Goal: Task Accomplishment & Management: Book appointment/travel/reservation

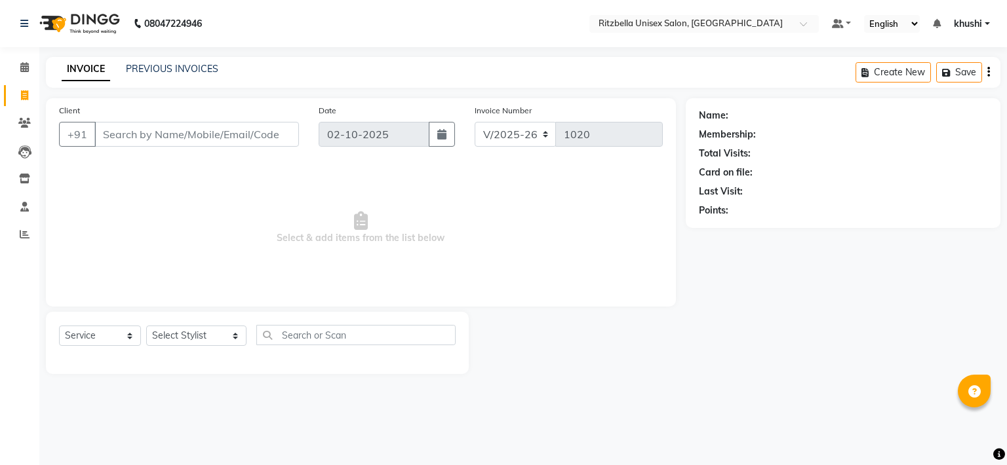
select select "6870"
select select "service"
click at [128, 66] on link "PREVIOUS INVOICES" at bounding box center [172, 69] width 92 height 12
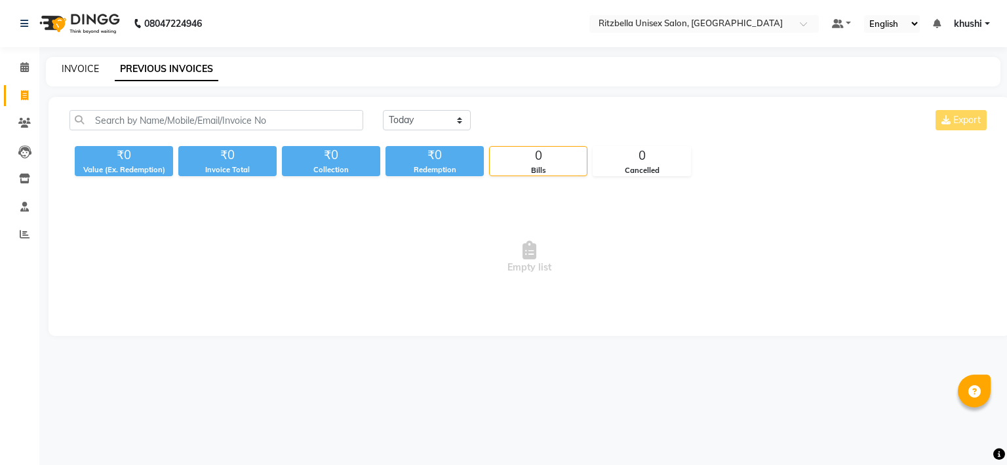
click at [79, 71] on link "INVOICE" at bounding box center [80, 69] width 37 height 12
select select "service"
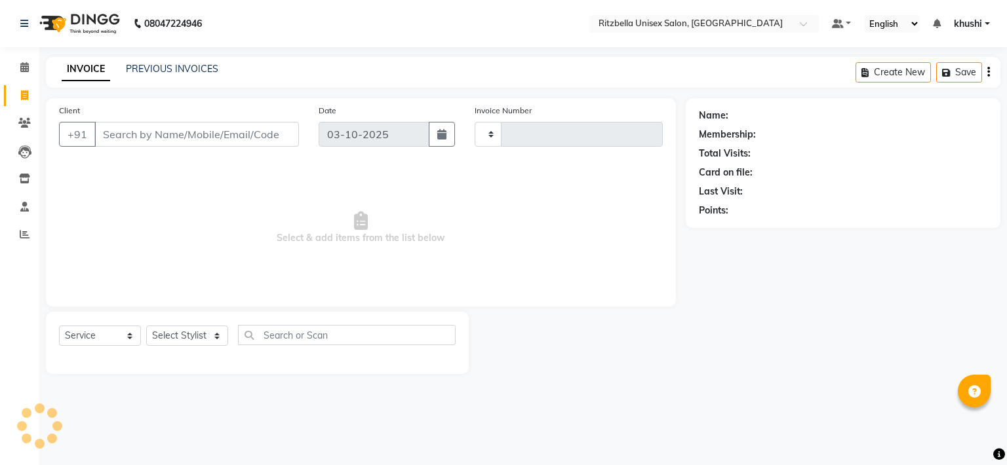
type input "1020"
select select "6870"
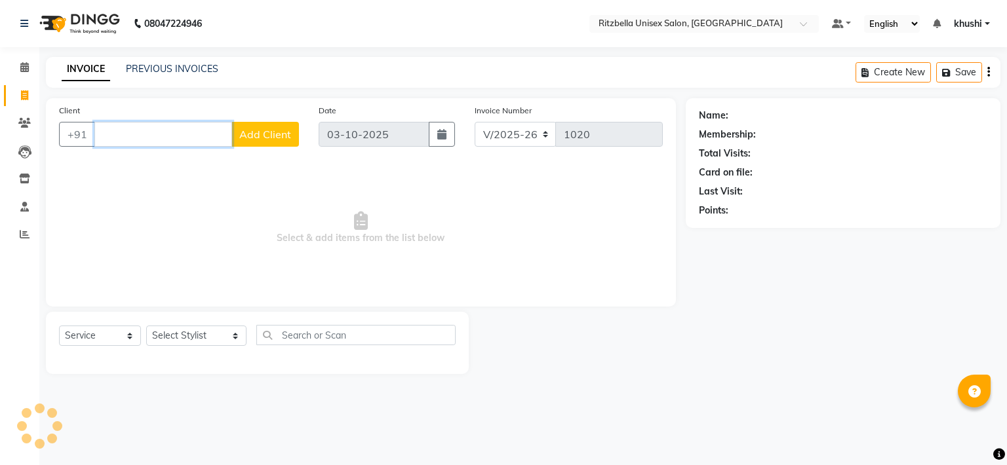
click at [163, 134] on input "Client" at bounding box center [163, 134] width 138 height 25
type input "7"
type input "8767208982"
click at [282, 131] on span "Add Client" at bounding box center [265, 134] width 52 height 13
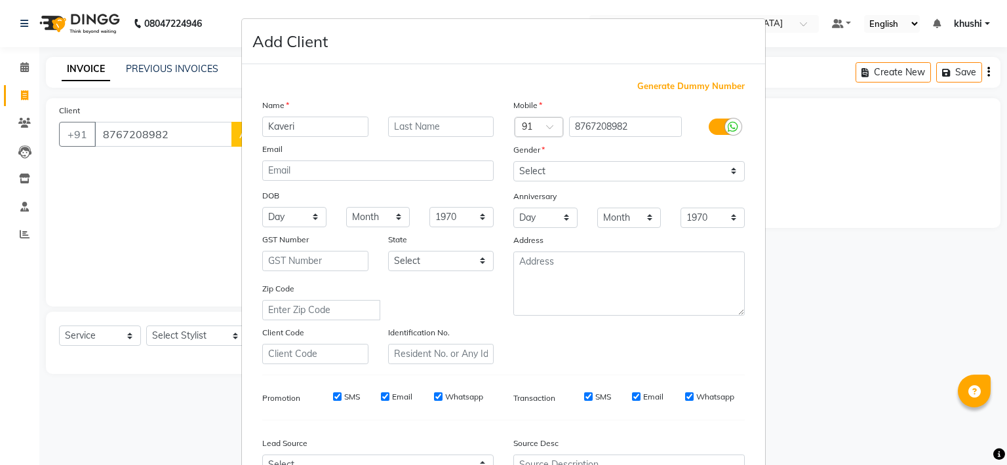
type input "Kaveri"
click at [483, 124] on input "text" at bounding box center [441, 127] width 106 height 20
type input "Gaikwad"
click at [623, 174] on select "Select [DEMOGRAPHIC_DATA] [DEMOGRAPHIC_DATA] Other Prefer Not To Say" at bounding box center [628, 171] width 231 height 20
select select "[DEMOGRAPHIC_DATA]"
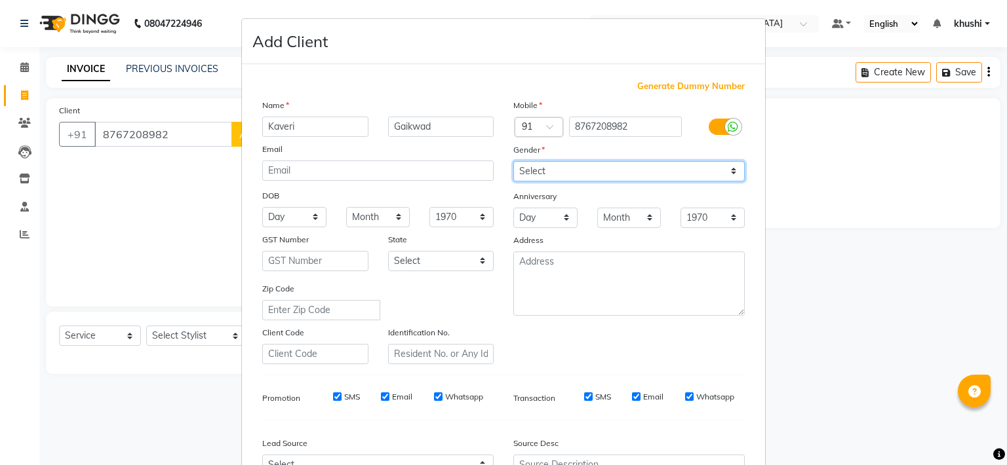
click at [513, 162] on select "Select [DEMOGRAPHIC_DATA] [DEMOGRAPHIC_DATA] Other Prefer Not To Say" at bounding box center [628, 171] width 231 height 20
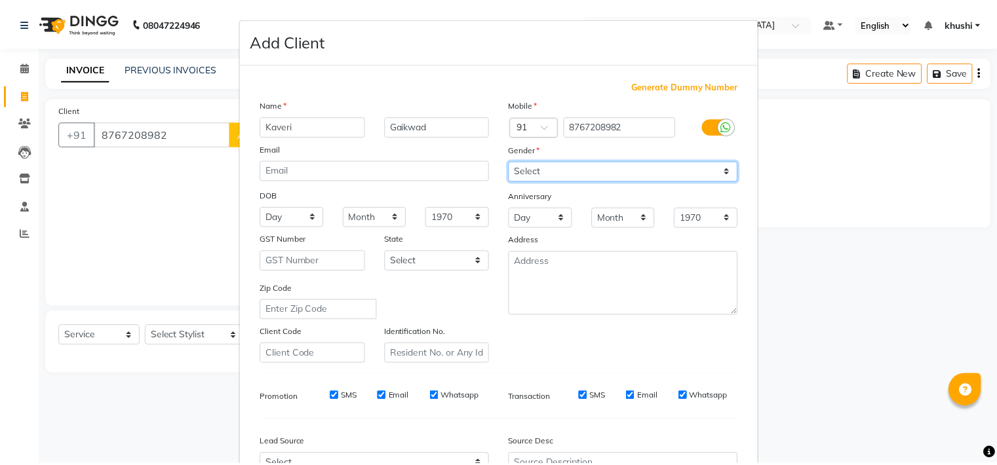
scroll to position [146, 0]
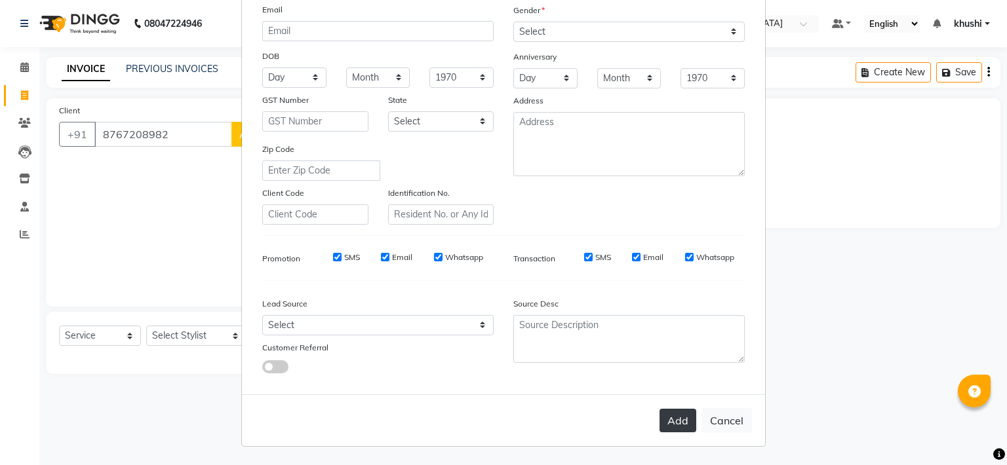
click at [682, 419] on button "Add" at bounding box center [677, 421] width 37 height 24
select select
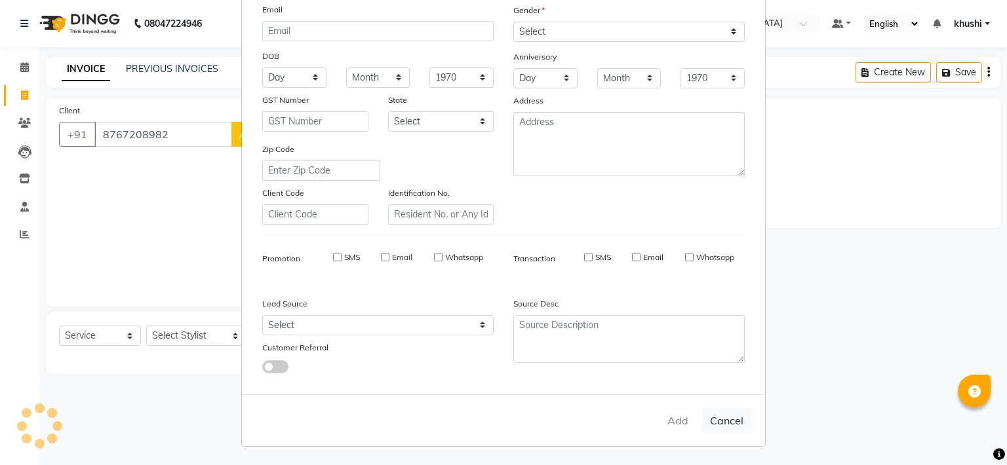
select select
checkbox input "false"
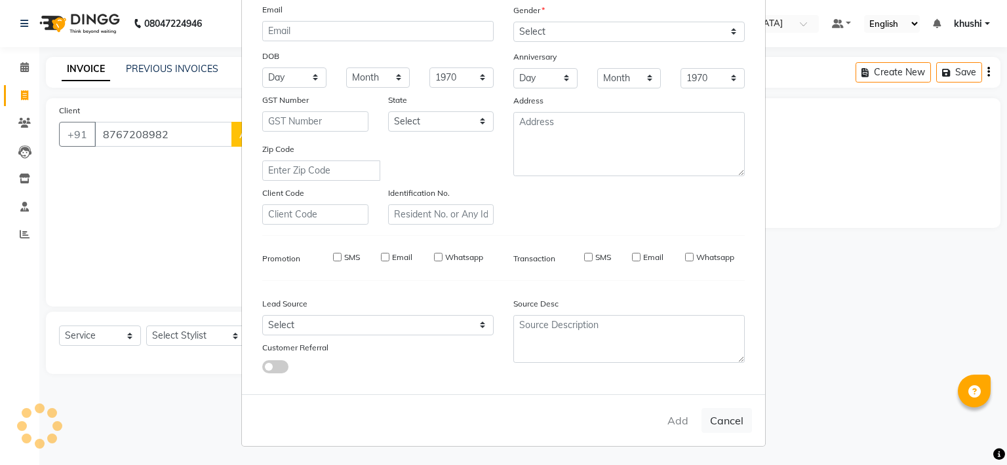
checkbox input "false"
select select "1: Object"
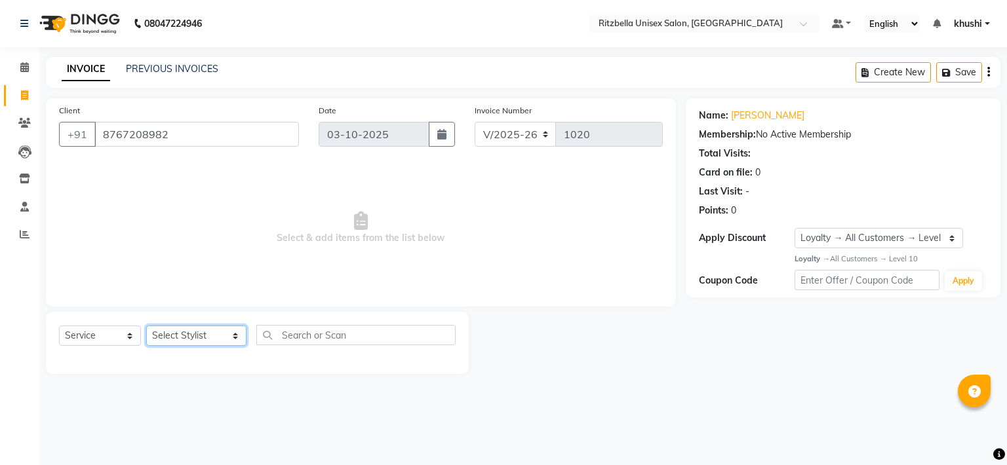
click at [191, 329] on select "Select Stylist khushi [PERSON_NAME] Ritu [PERSON_NAME] [PERSON_NAME][DEMOGRAPHI…" at bounding box center [196, 336] width 100 height 20
select select "59016"
click at [146, 326] on select "Select Stylist khushi [PERSON_NAME] Ritu [PERSON_NAME] [PERSON_NAME][DEMOGRAPHI…" at bounding box center [196, 336] width 100 height 20
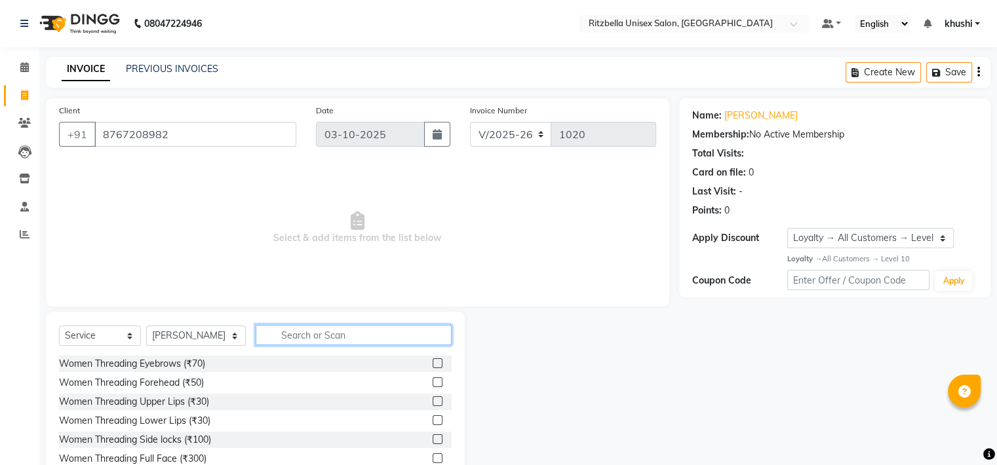
click at [299, 341] on input "text" at bounding box center [354, 335] width 196 height 20
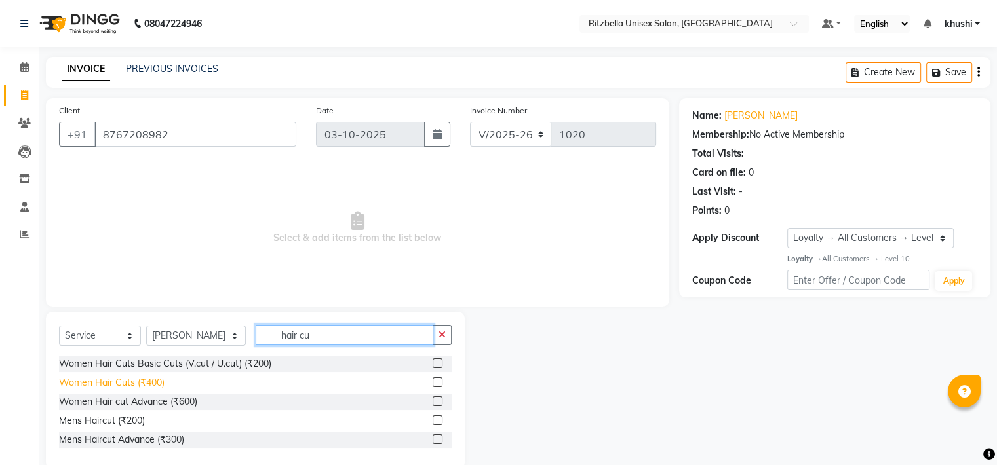
type input "hair cu"
click at [115, 389] on div "Women Hair Cuts (₹400)" at bounding box center [112, 383] width 106 height 14
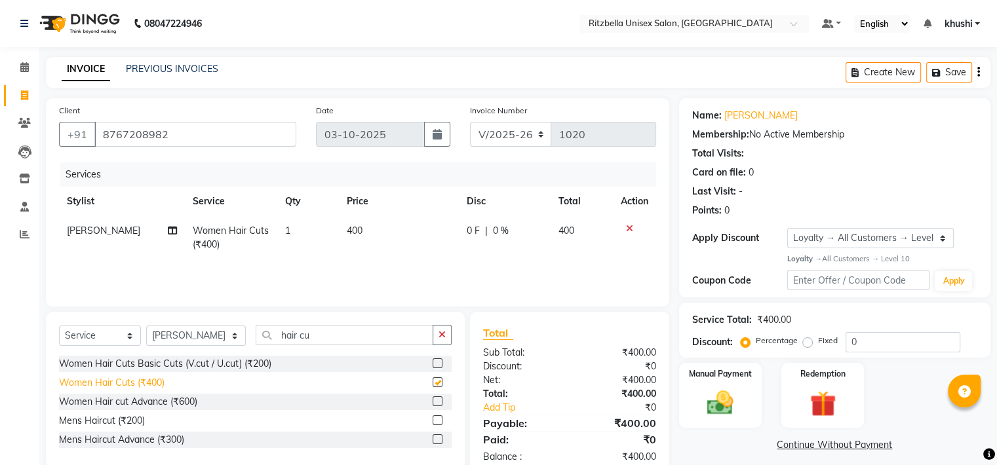
checkbox input "false"
click at [714, 382] on div "Manual Payment" at bounding box center [720, 395] width 86 height 67
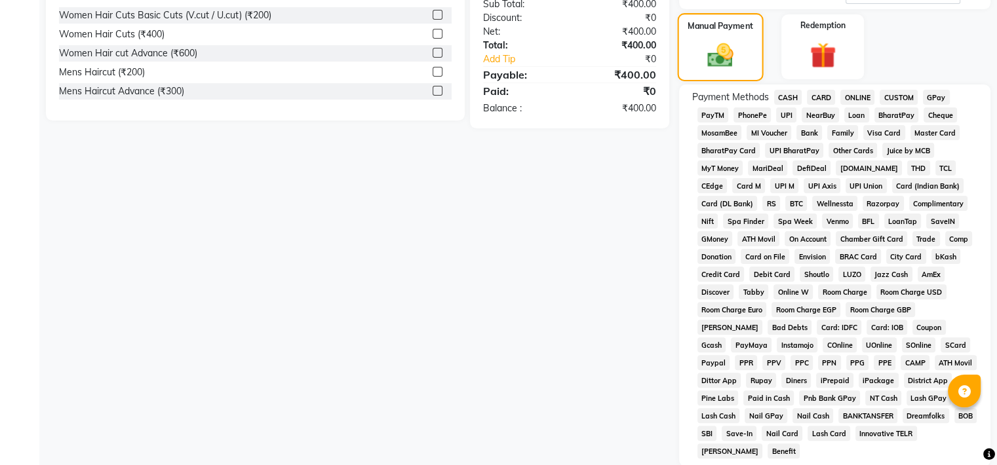
scroll to position [362, 0]
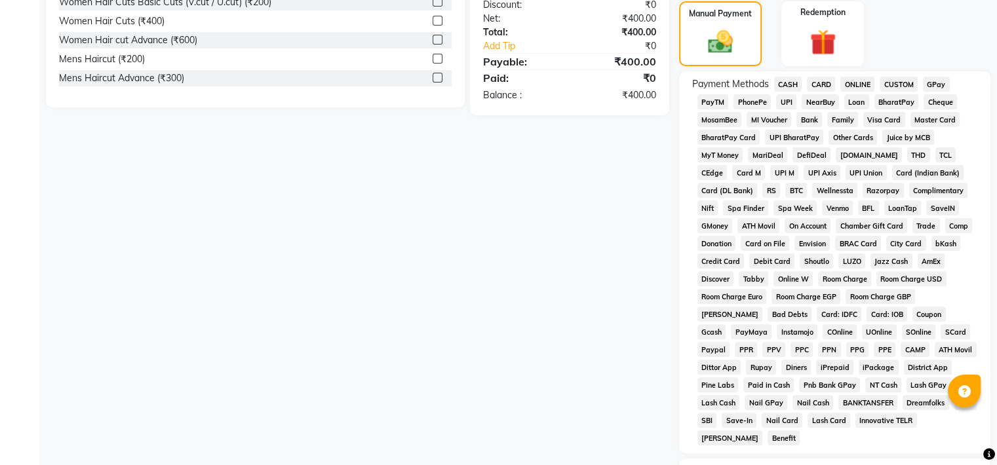
click at [780, 83] on span "CASH" at bounding box center [788, 84] width 28 height 15
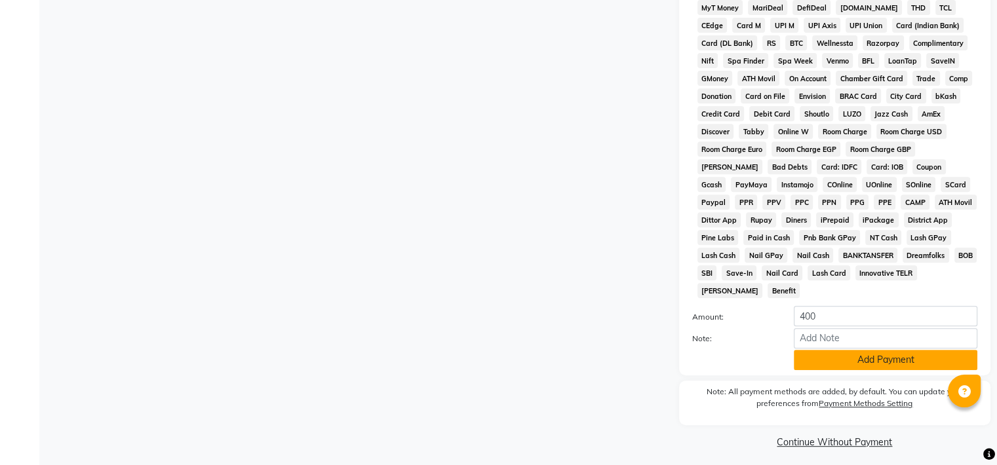
click at [860, 351] on button "Add Payment" at bounding box center [885, 360] width 183 height 20
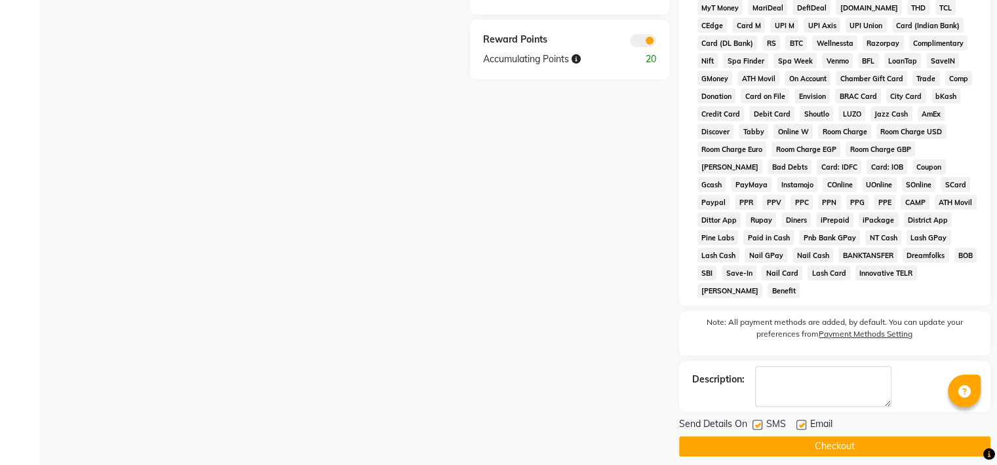
click at [851, 445] on button "Checkout" at bounding box center [834, 446] width 311 height 20
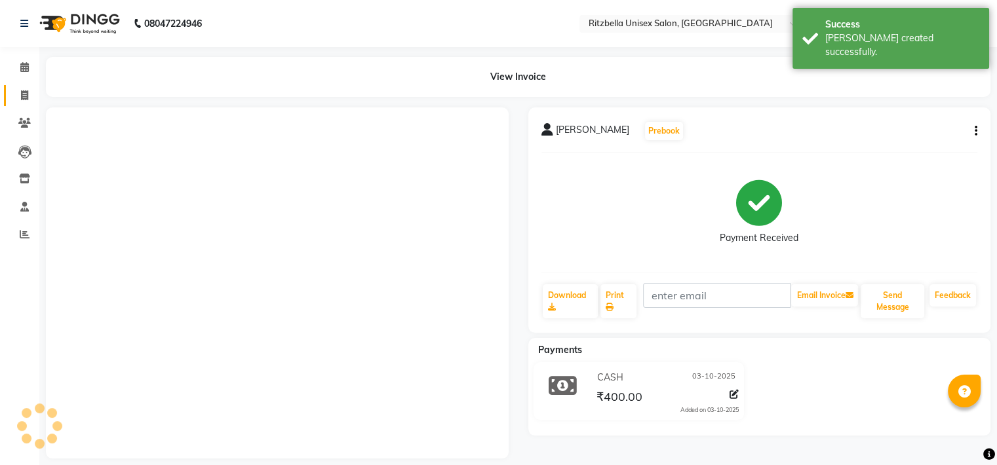
click at [6, 94] on link "Invoice" at bounding box center [19, 96] width 31 height 22
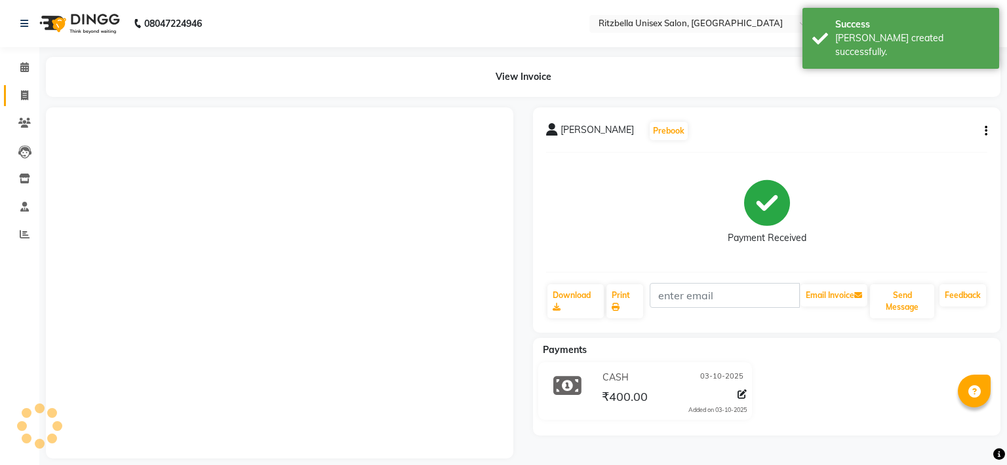
select select "6870"
select select "service"
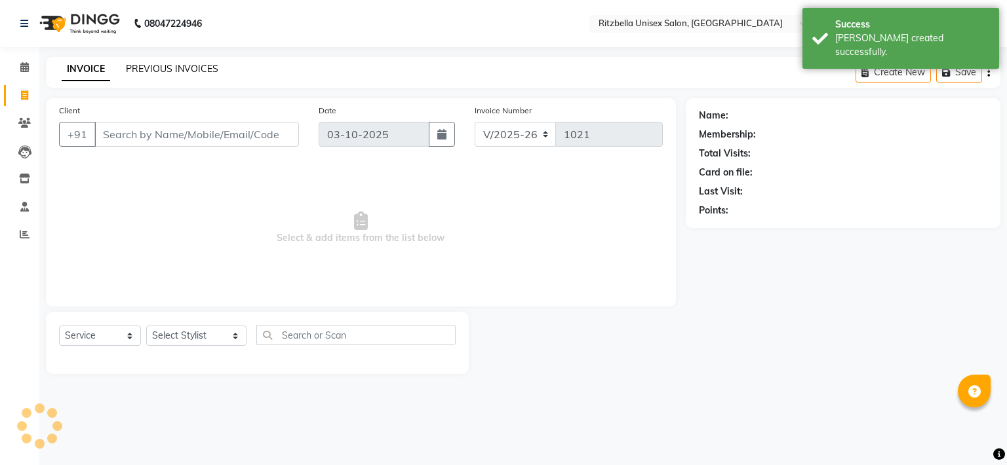
click at [153, 69] on link "PREVIOUS INVOICES" at bounding box center [172, 69] width 92 height 12
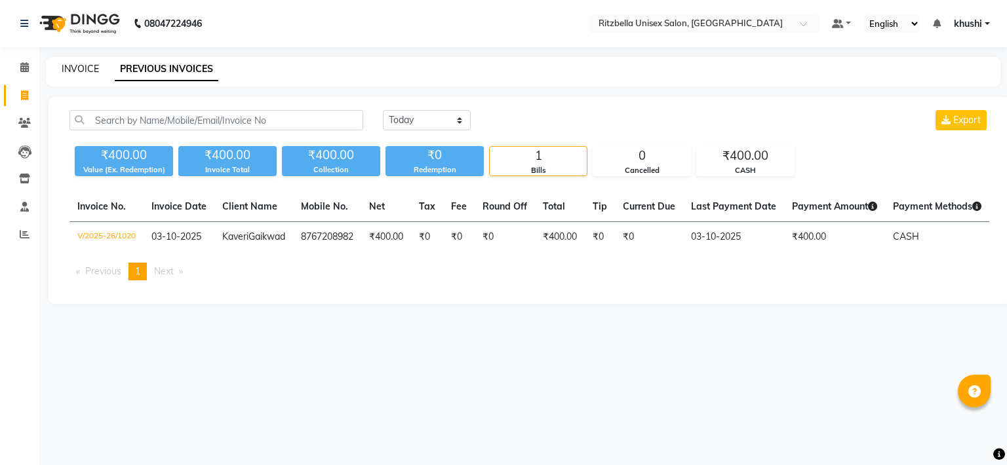
click at [80, 71] on link "INVOICE" at bounding box center [80, 69] width 37 height 12
select select "6870"
select select "service"
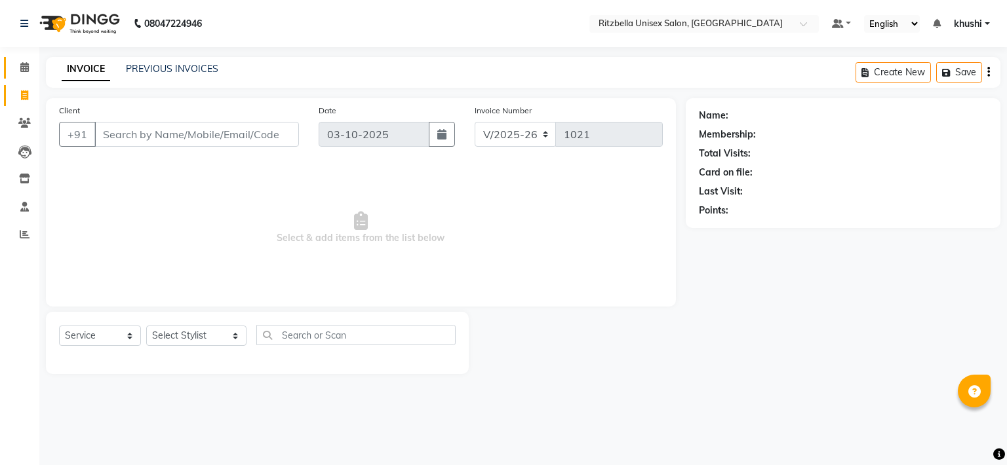
click at [24, 75] on link "Calendar" at bounding box center [19, 68] width 31 height 22
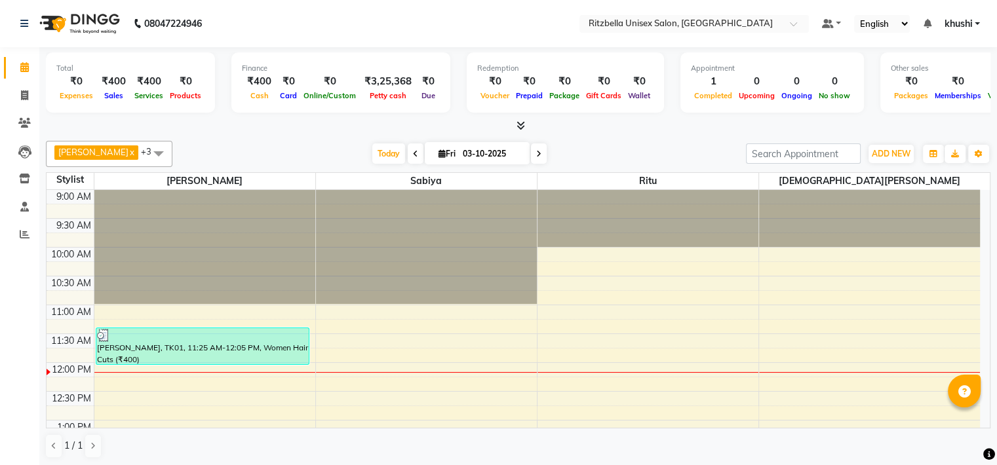
click at [531, 145] on span at bounding box center [539, 154] width 16 height 20
type input "04-10-2025"
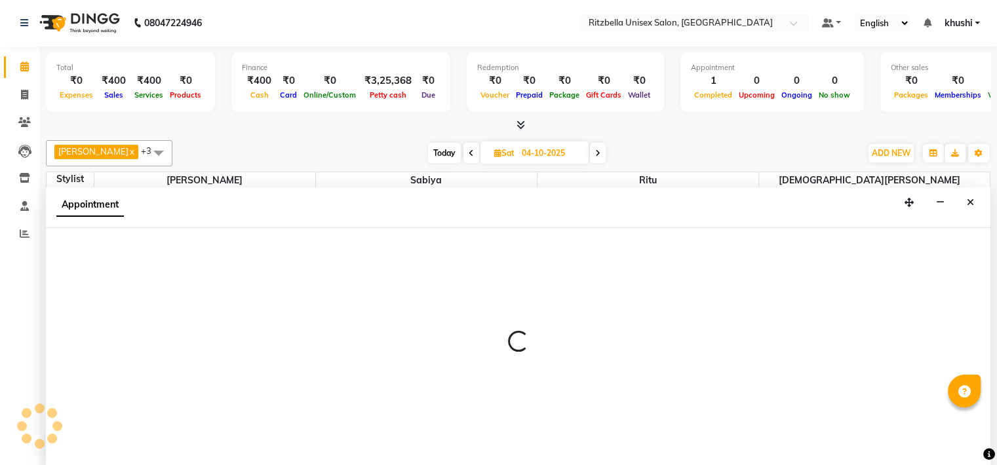
select select "59016"
select select "660"
select select "tentative"
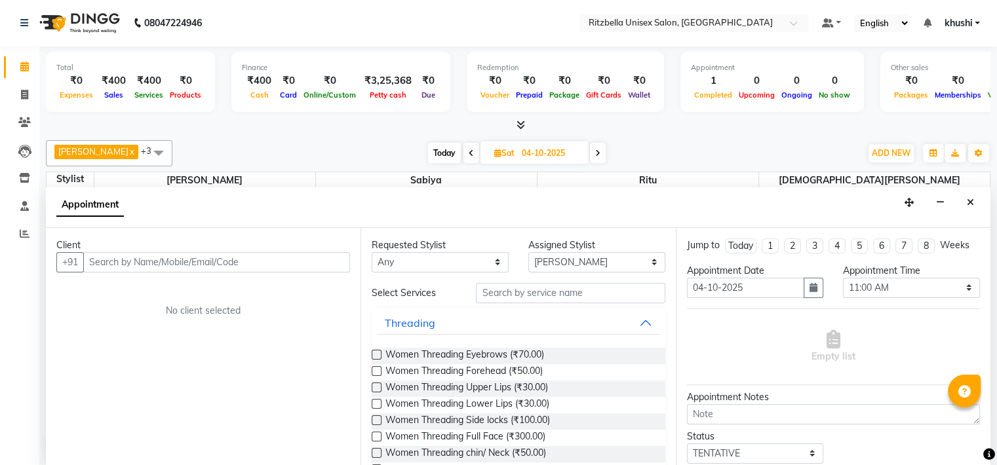
click at [123, 262] on input "text" at bounding box center [216, 262] width 267 height 20
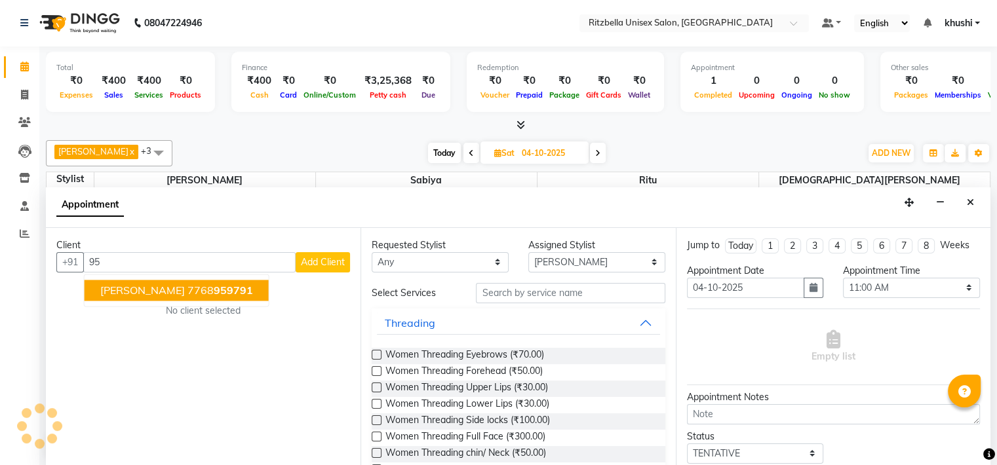
type input "9"
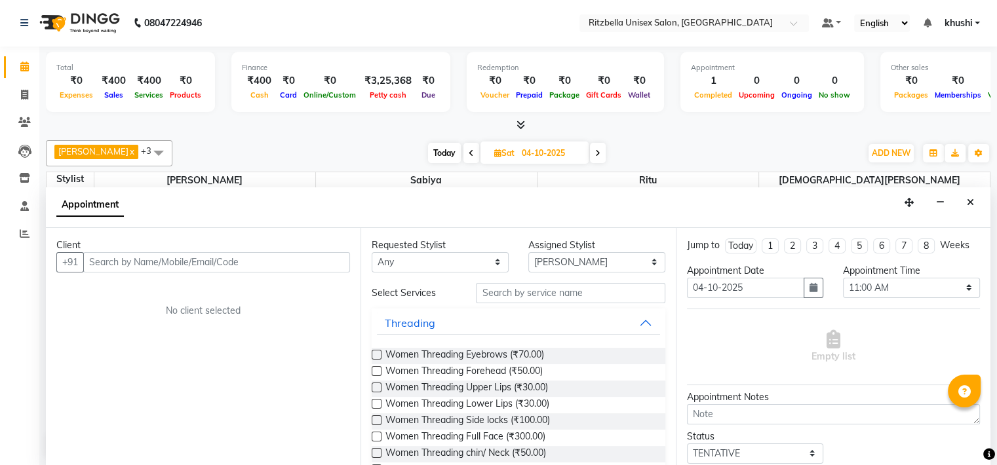
type input "h"
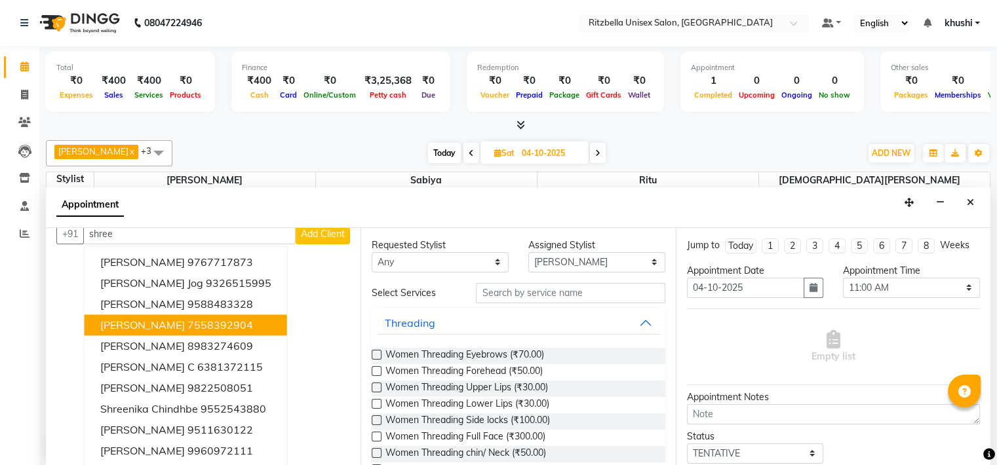
scroll to position [28, 0]
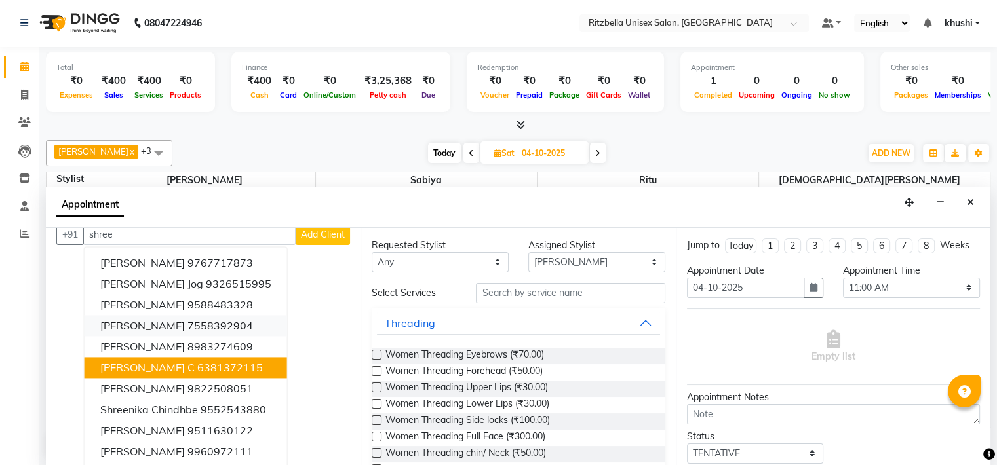
click at [197, 361] on ngb-highlight "6381372115" at bounding box center [230, 367] width 66 height 13
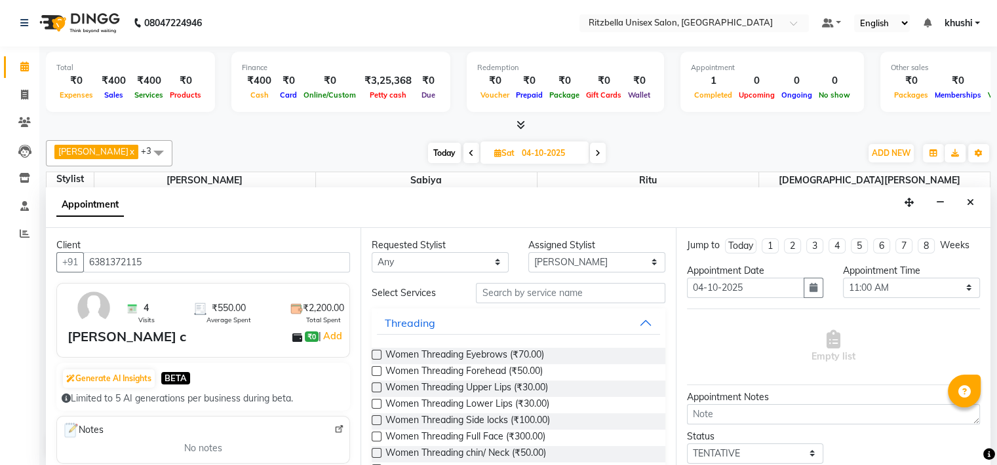
type input "6381372115"
drag, startPoint x: 562, startPoint y: 303, endPoint x: 568, endPoint y: 296, distance: 8.8
click at [568, 296] on input "text" at bounding box center [570, 293] width 189 height 20
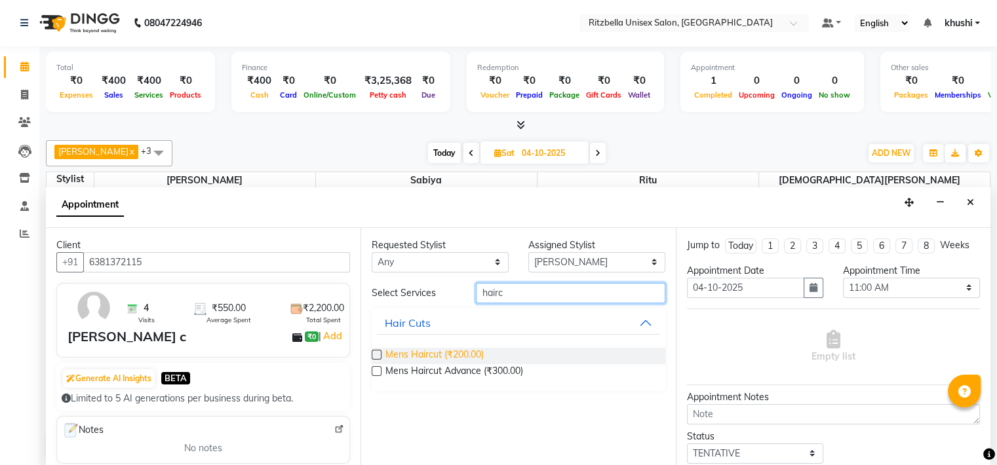
type input "hairc"
click at [477, 357] on span "Mens Haircut (₹200.00)" at bounding box center [434, 356] width 98 height 16
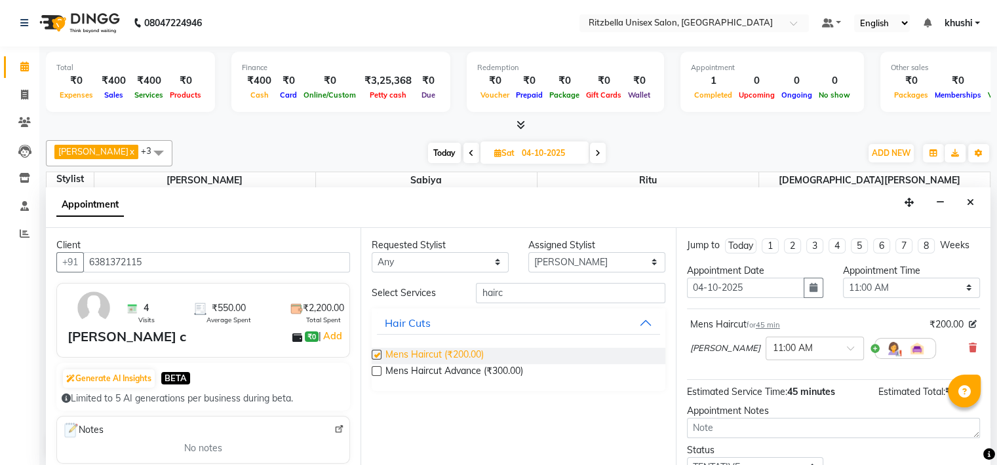
checkbox input "false"
click at [603, 263] on select "Select [PERSON_NAME] Ritu [PERSON_NAME] [PERSON_NAME][DEMOGRAPHIC_DATA] [PERSON…" at bounding box center [596, 262] width 137 height 20
select select "89403"
click at [528, 252] on select "Select [PERSON_NAME] Ritu [PERSON_NAME] [PERSON_NAME][DEMOGRAPHIC_DATA] [PERSON…" at bounding box center [596, 262] width 137 height 20
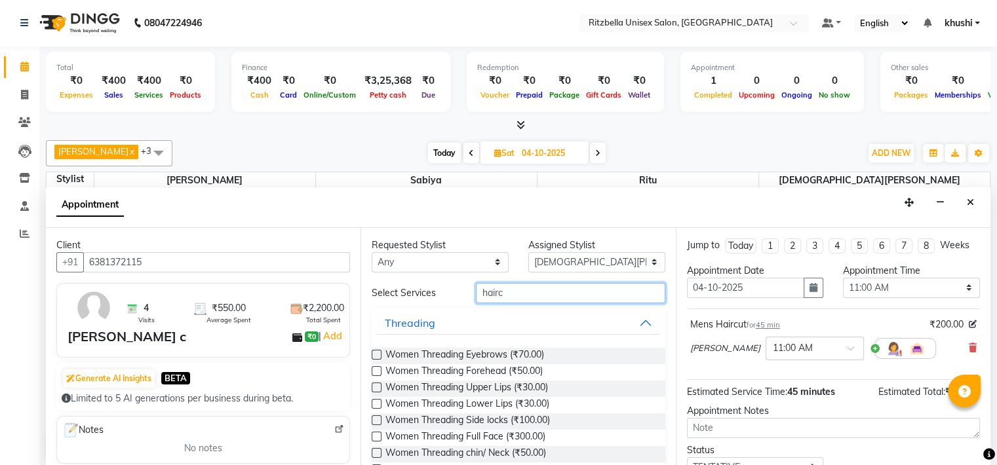
click at [529, 294] on input "hairc" at bounding box center [570, 293] width 189 height 20
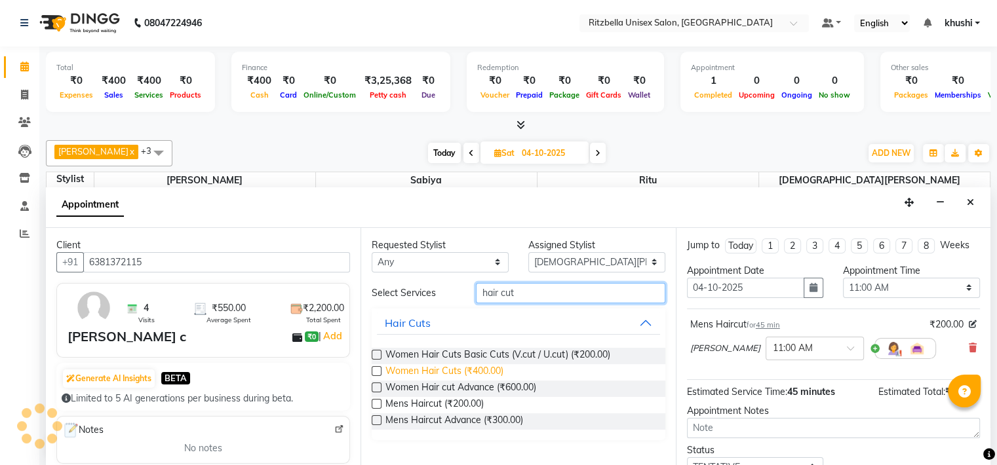
type input "hair cut"
click at [419, 368] on span "Women Hair Cuts (₹400.00)" at bounding box center [444, 372] width 118 height 16
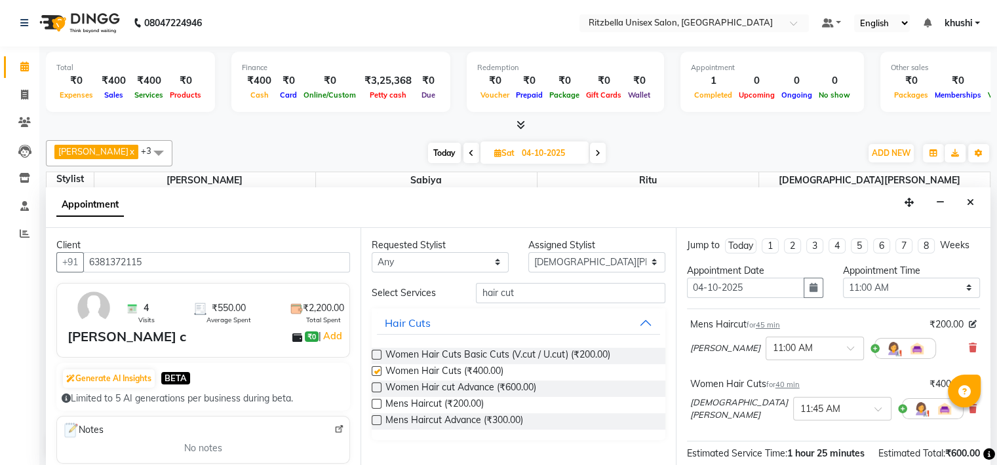
checkbox input "false"
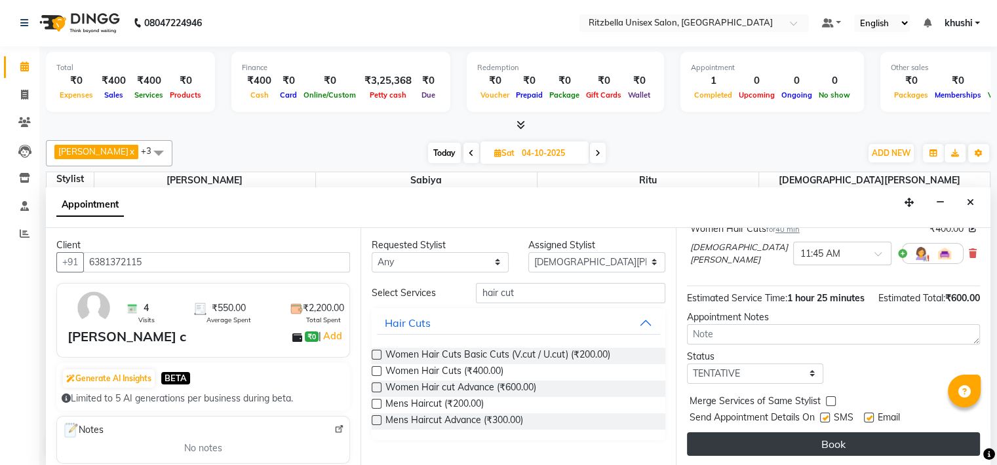
click at [852, 450] on button "Book" at bounding box center [833, 444] width 293 height 24
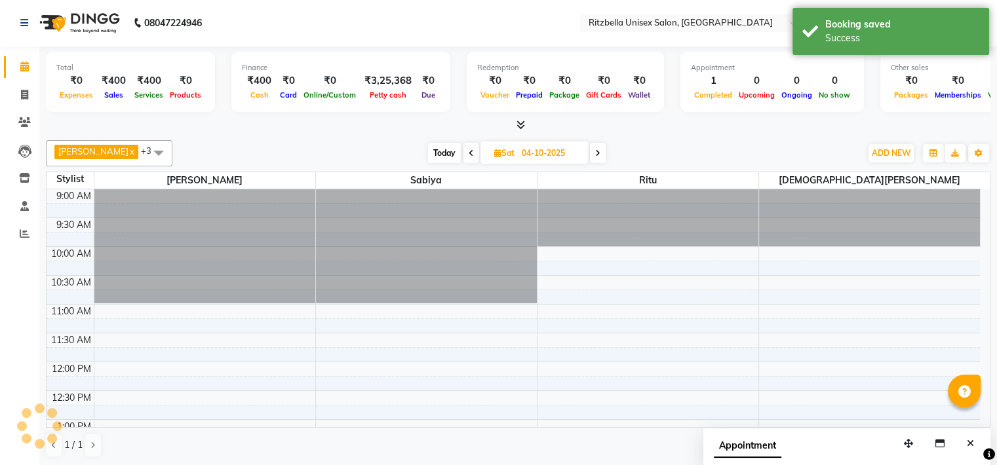
scroll to position [0, 0]
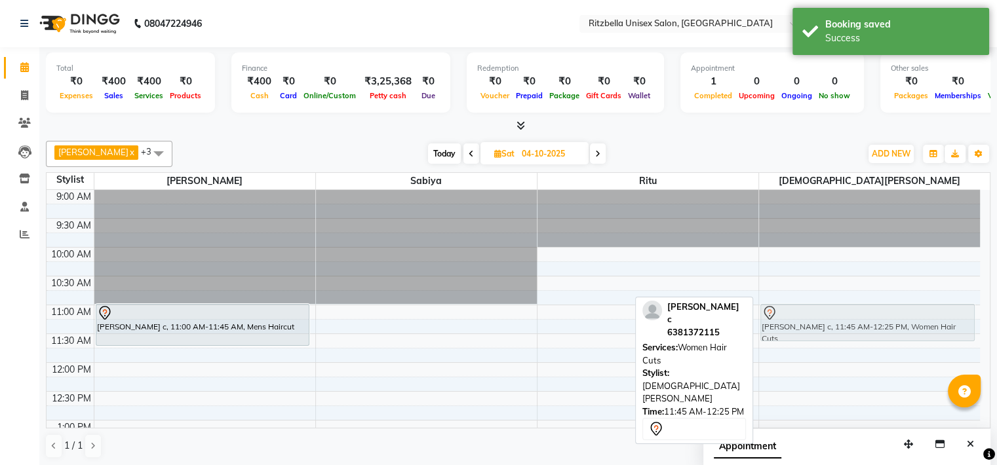
drag, startPoint x: 820, startPoint y: 366, endPoint x: 817, endPoint y: 318, distance: 47.9
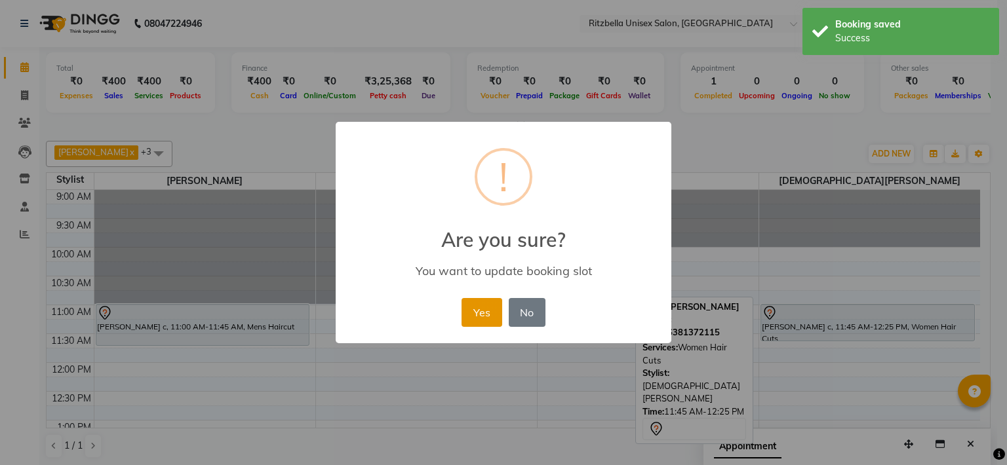
click at [482, 322] on button "Yes" at bounding box center [481, 312] width 40 height 29
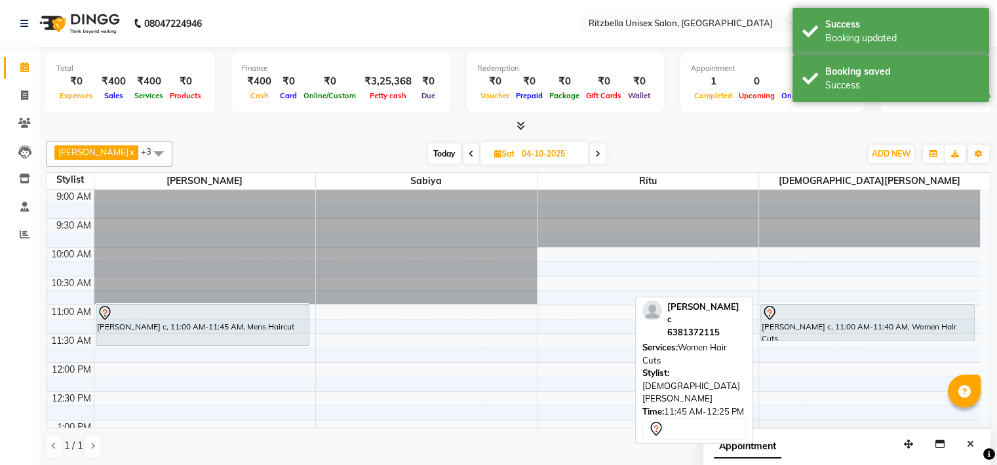
click at [428, 150] on span "Today" at bounding box center [444, 154] width 33 height 20
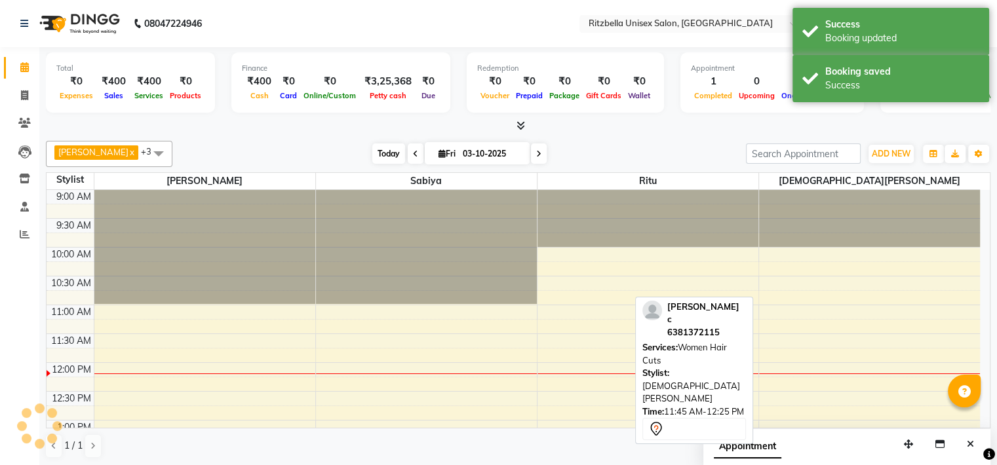
scroll to position [172, 0]
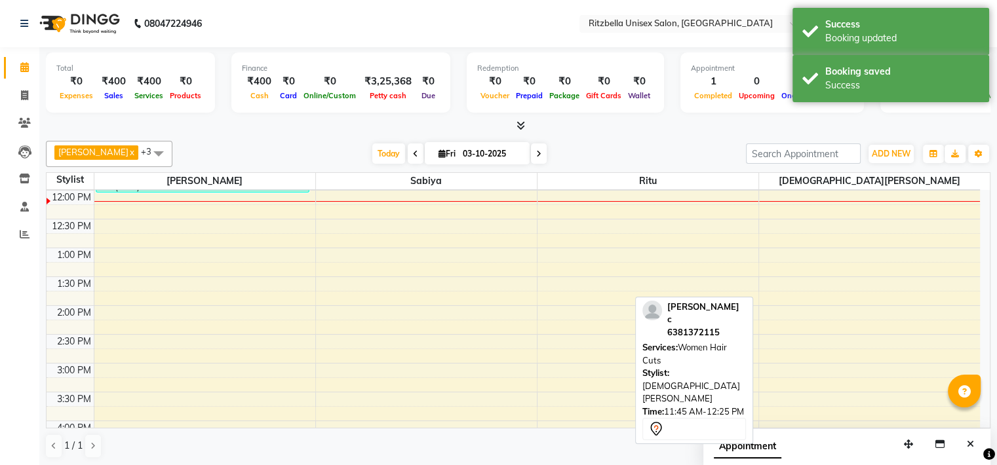
click at [531, 159] on span at bounding box center [539, 154] width 16 height 20
type input "04-10-2025"
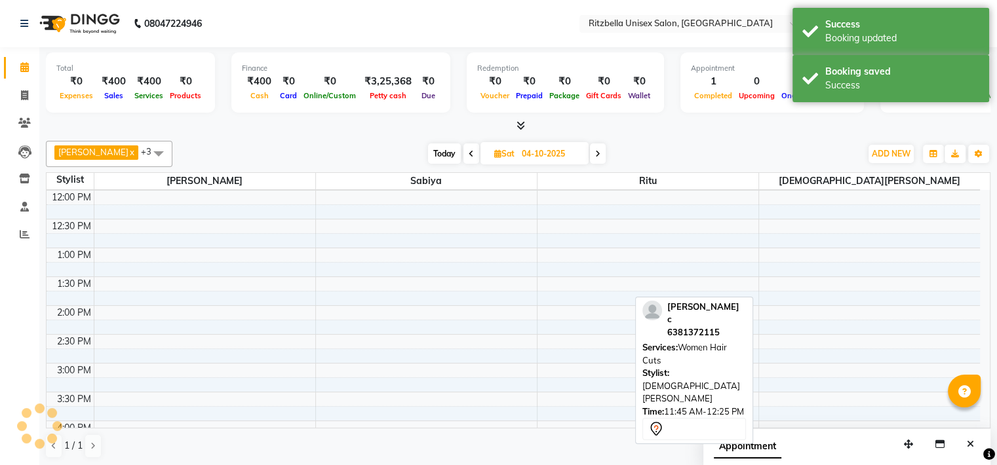
click at [528, 159] on input "04-10-2025" at bounding box center [551, 154] width 66 height 20
select select "10"
select select "2025"
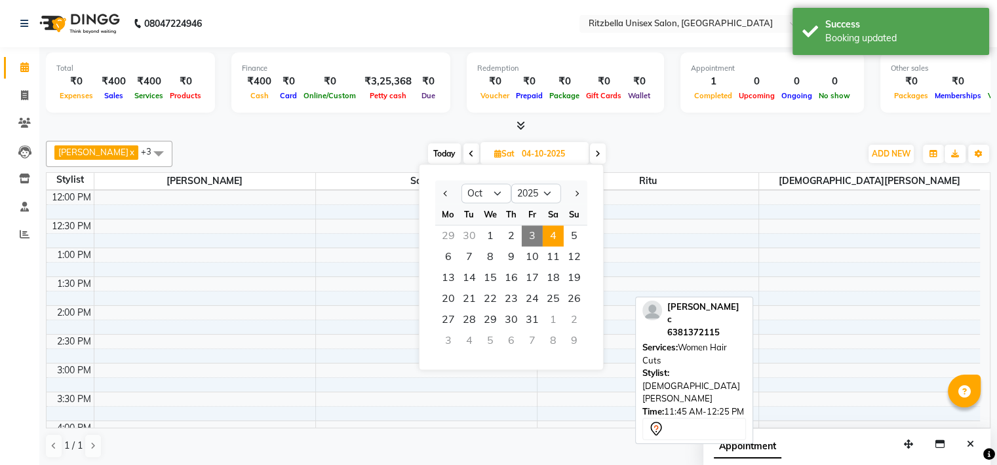
drag, startPoint x: 609, startPoint y: 132, endPoint x: 582, endPoint y: 153, distance: 33.7
click at [582, 153] on div "Total ₹0 Expenses ₹400 Sales ₹400 Services ₹0 Products Finance ₹400 Cash ₹0 Car…" at bounding box center [517, 257] width 957 height 420
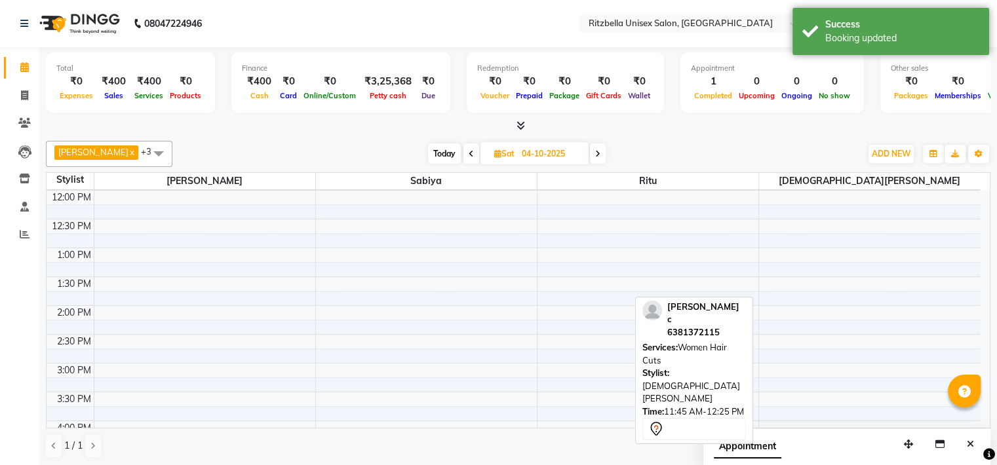
click at [595, 153] on icon at bounding box center [597, 154] width 5 height 8
click at [596, 153] on icon at bounding box center [598, 154] width 5 height 8
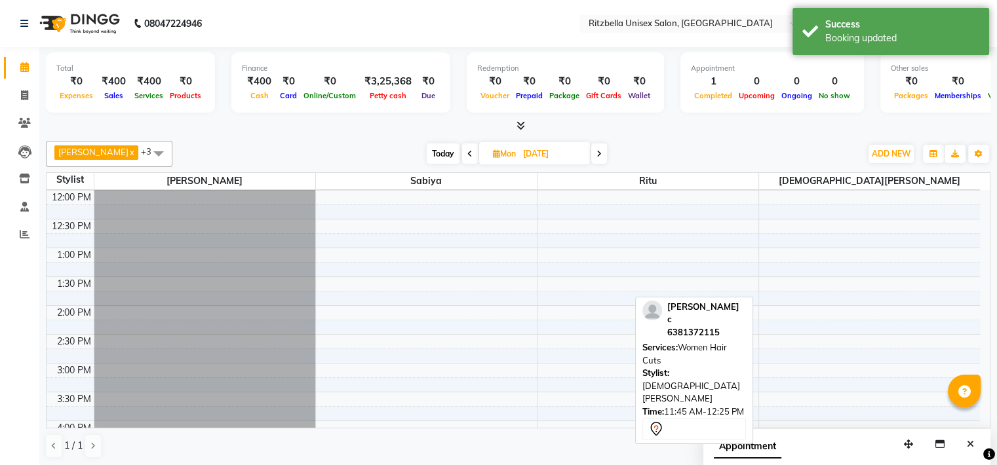
click at [427, 153] on span "Today" at bounding box center [443, 154] width 33 height 20
type input "03-10-2025"
